Goal: Transaction & Acquisition: Purchase product/service

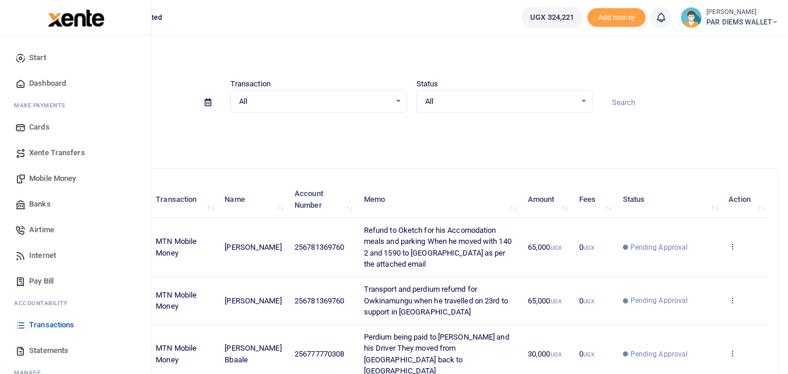
click at [57, 176] on span "Mobile Money" at bounding box center [52, 179] width 47 height 12
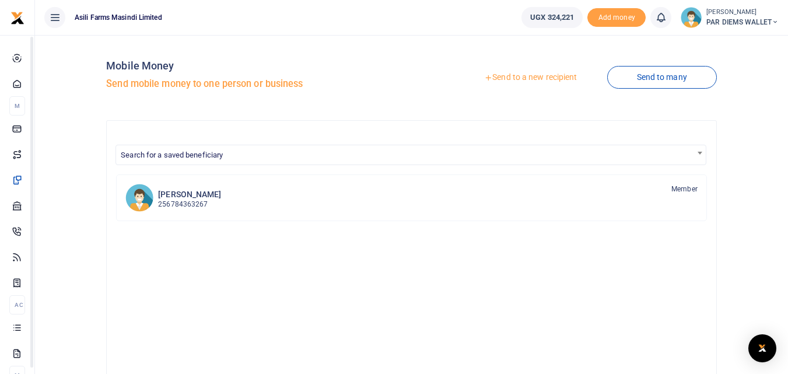
click at [560, 79] on link "Send to a new recipient" at bounding box center [530, 77] width 152 height 21
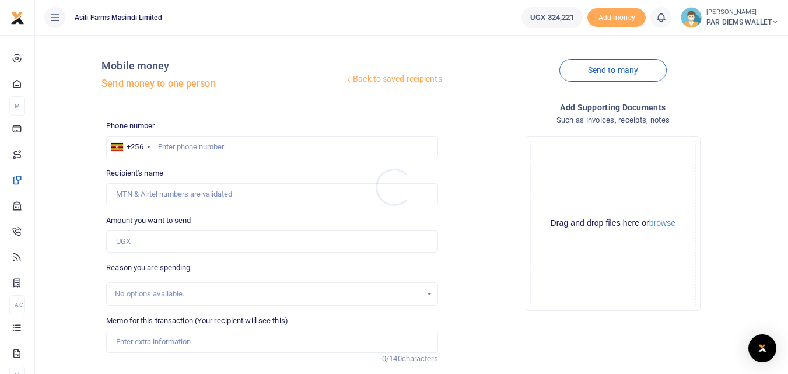
click at [185, 146] on div at bounding box center [394, 187] width 788 height 374
click at [129, 240] on input "Amount you want to send" at bounding box center [271, 241] width 331 height 22
paste input "0774397864"
type input "0774397864"
click at [164, 145] on input "text" at bounding box center [271, 147] width 331 height 22
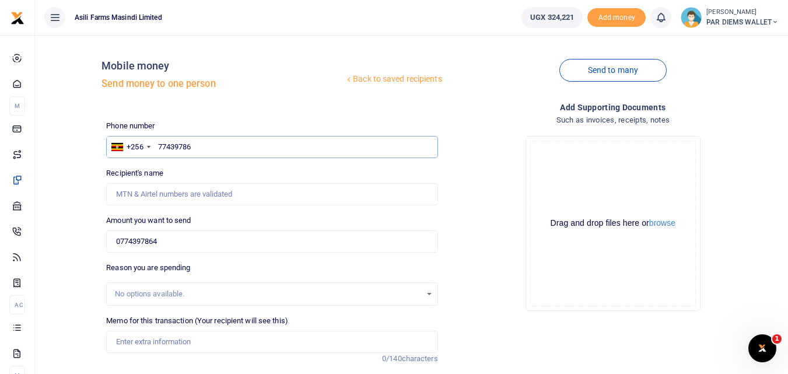
type input "774397864"
type input "John Kennedy Rabeja"
type input "774397864"
click at [198, 245] on input "0774397864" at bounding box center [271, 241] width 331 height 22
type input "0"
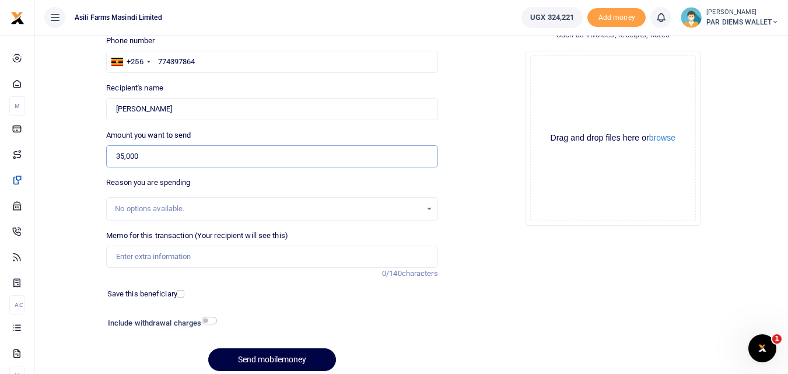
scroll to position [86, 0]
type input "35,000"
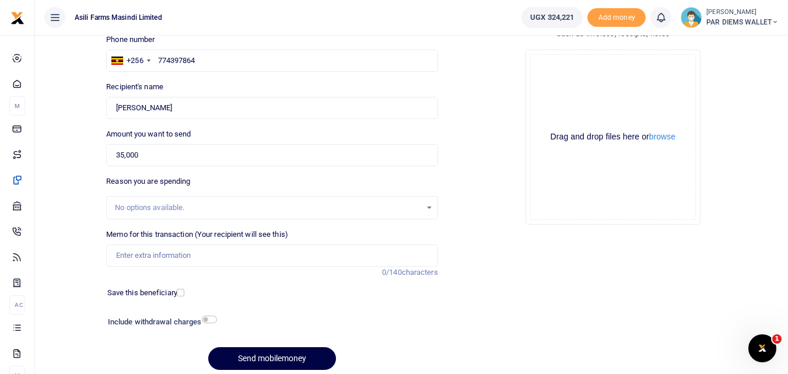
click at [136, 266] on div "Memo for this transaction (Your recipient will see this) Reason is required. 0/…" at bounding box center [271, 254] width 341 height 50
click at [138, 261] on input "Memo for this transaction (Your recipient will see this)" at bounding box center [271, 255] width 331 height 22
type input "Perdium being paid to Labeja and Baguma they are moving 245 1 to Bunyoro"
click at [598, 73] on div "Drag and drop files here or browse Powered by Uppy" at bounding box center [613, 137] width 166 height 166
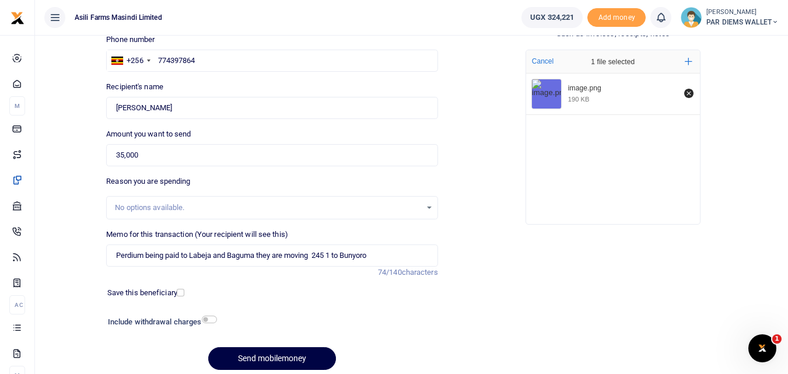
click at [293, 360] on div at bounding box center [299, 367] width 14 height 14
click at [271, 353] on button "Send mobilemoney" at bounding box center [272, 358] width 128 height 23
click at [271, 353] on div "Send mobilemoney" at bounding box center [271, 358] width 331 height 23
click at [271, 353] on div "Initiating" at bounding box center [271, 358] width 331 height 23
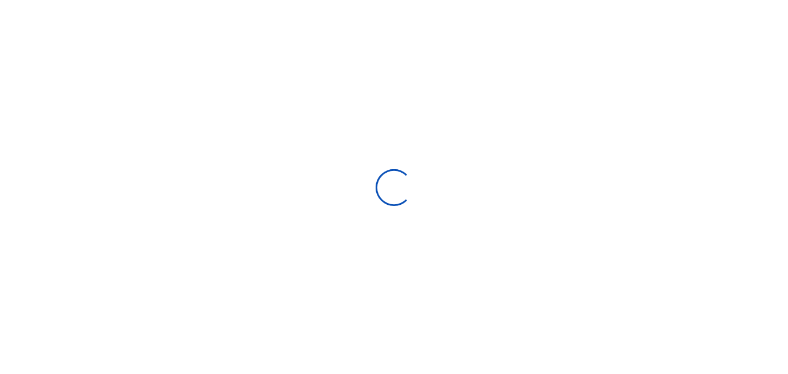
scroll to position [86, 0]
select select
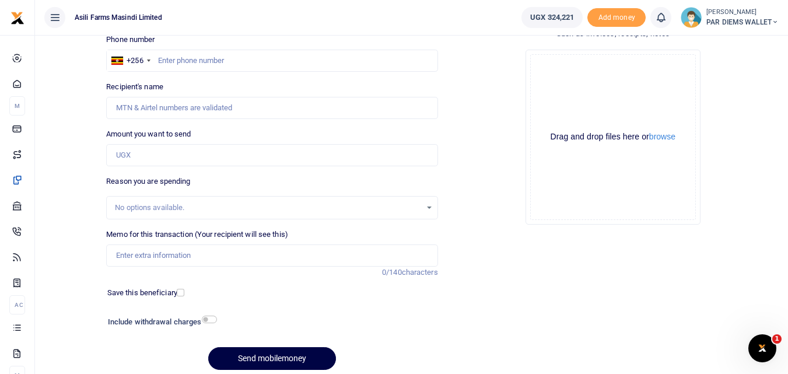
scroll to position [0, 0]
